Goal: Information Seeking & Learning: Learn about a topic

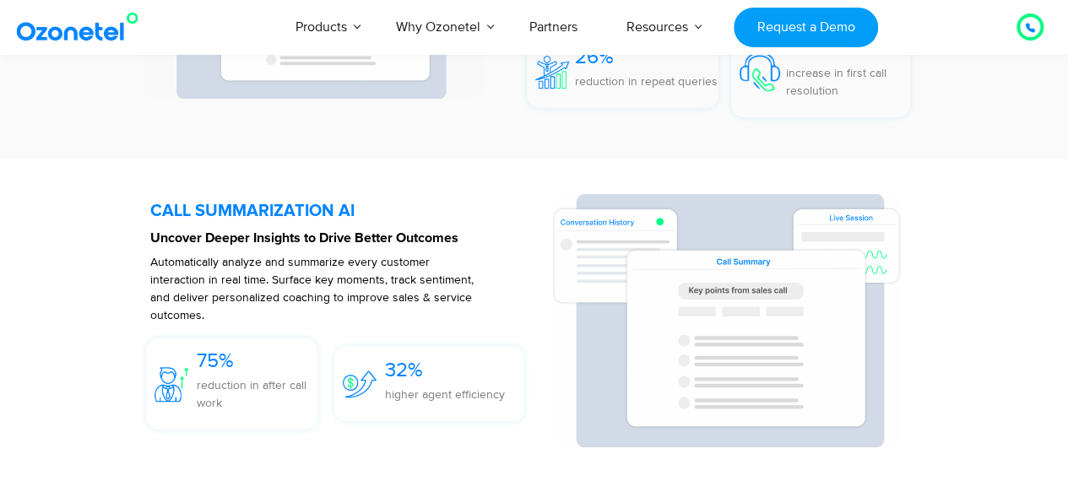
scroll to position [3872, 0]
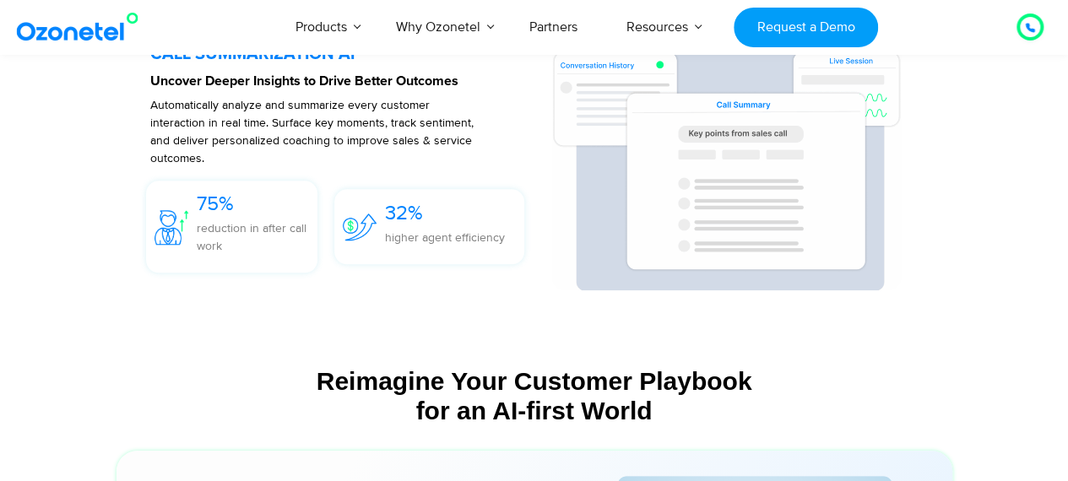
click at [1035, 24] on div at bounding box center [1030, 27] width 20 height 20
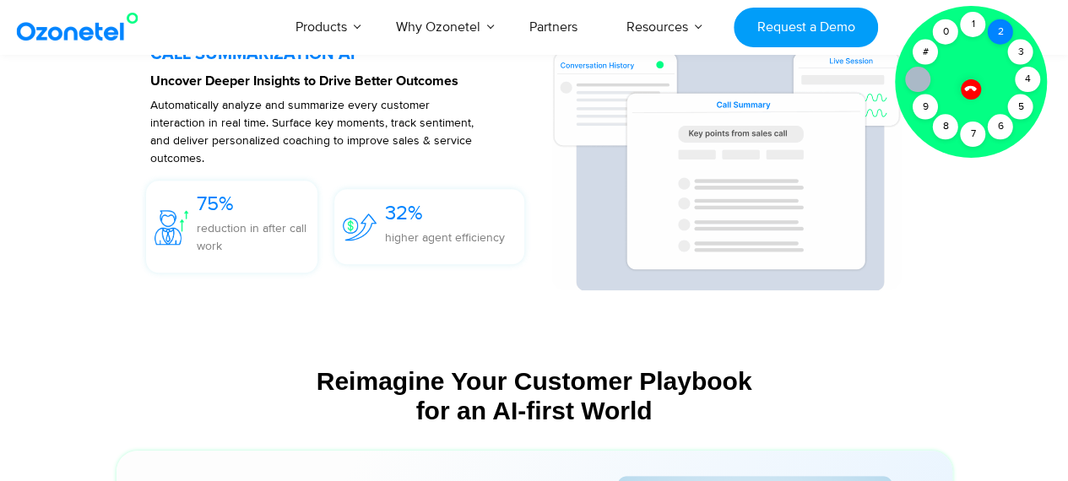
click at [992, 23] on div "2" at bounding box center [1000, 31] width 25 height 25
click at [90, 149] on div "CALL SUMMARIZATION AI Uncover Deeper Insights to Drive Better Outcomes Automati…" at bounding box center [534, 163] width 937 height 304
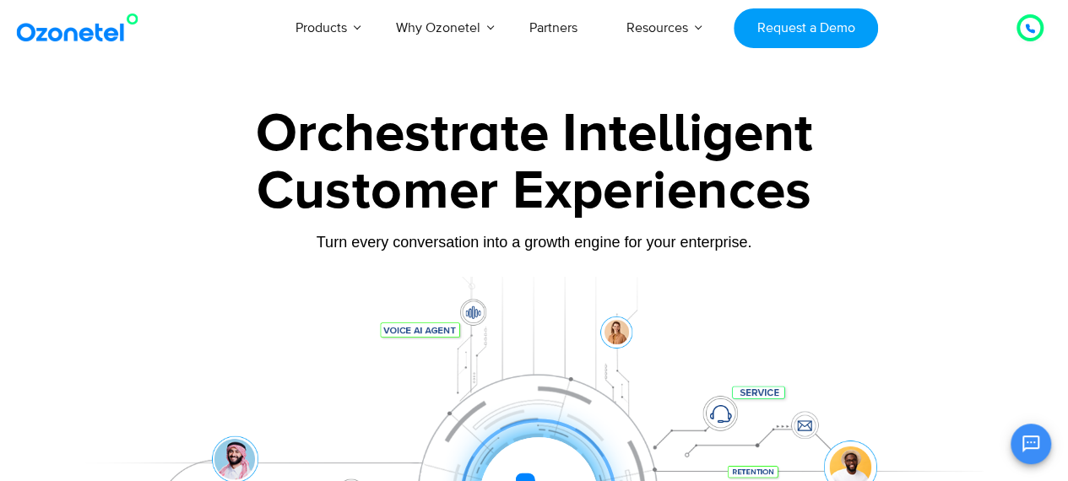
click at [638, 228] on div "Customer Experiences" at bounding box center [534, 191] width 937 height 81
click at [605, 212] on div "Customer Experiences" at bounding box center [534, 191] width 937 height 81
